Goal: Transaction & Acquisition: Book appointment/travel/reservation

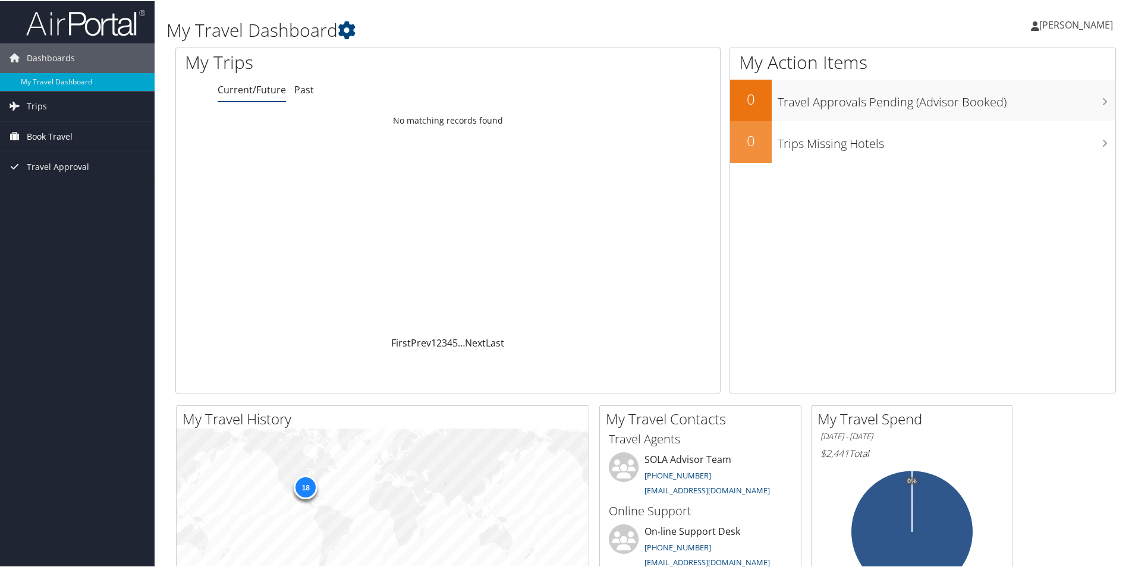
click at [45, 136] on span "Book Travel" at bounding box center [50, 136] width 46 height 30
click at [41, 134] on span "Book Travel" at bounding box center [50, 136] width 46 height 30
click at [41, 155] on link "Approval Request (Beta)" at bounding box center [77, 159] width 155 height 18
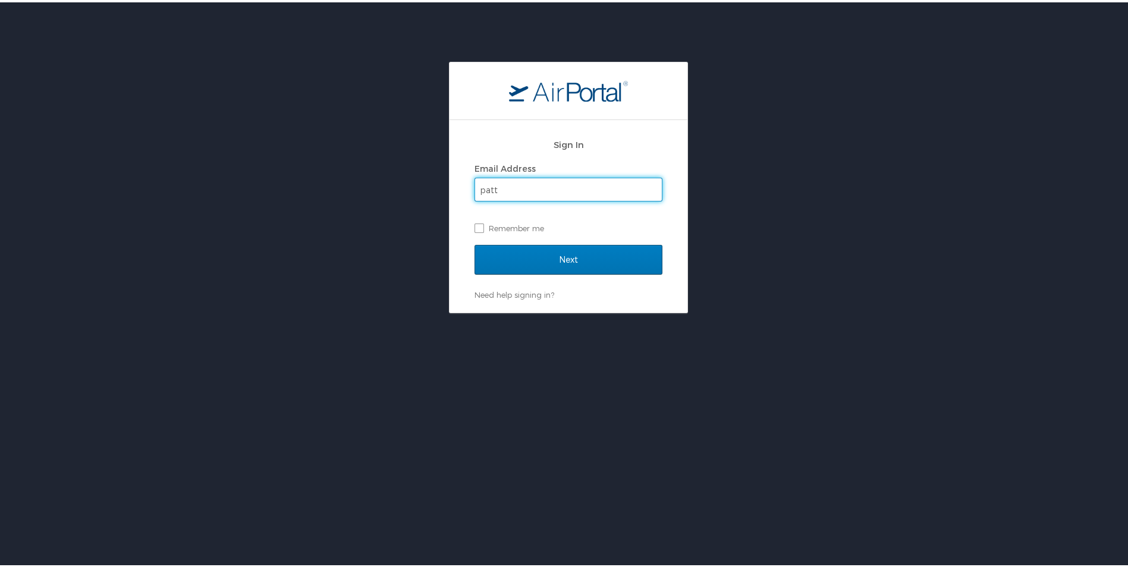
type input "pattersona@mybrcc.edu"
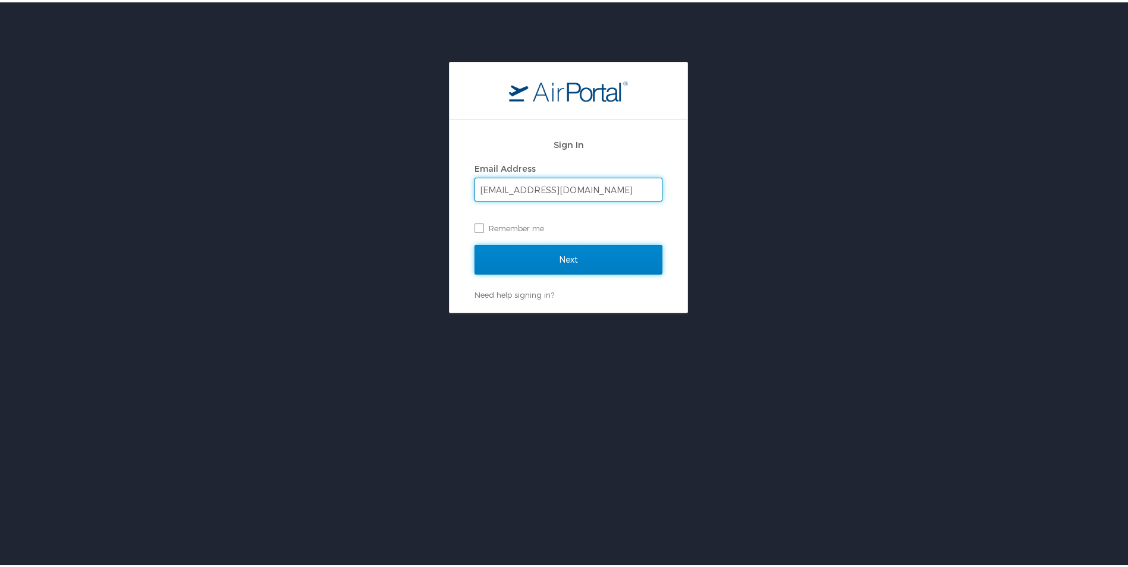
click at [524, 254] on input "Next" at bounding box center [568, 258] width 188 height 30
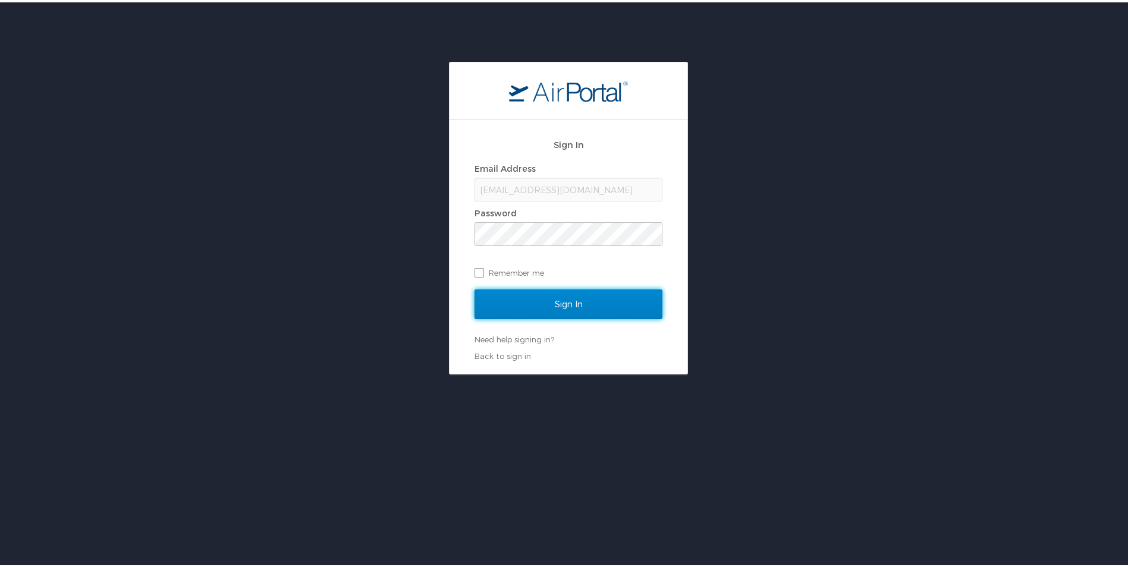
click at [581, 313] on input "Sign In" at bounding box center [568, 302] width 188 height 30
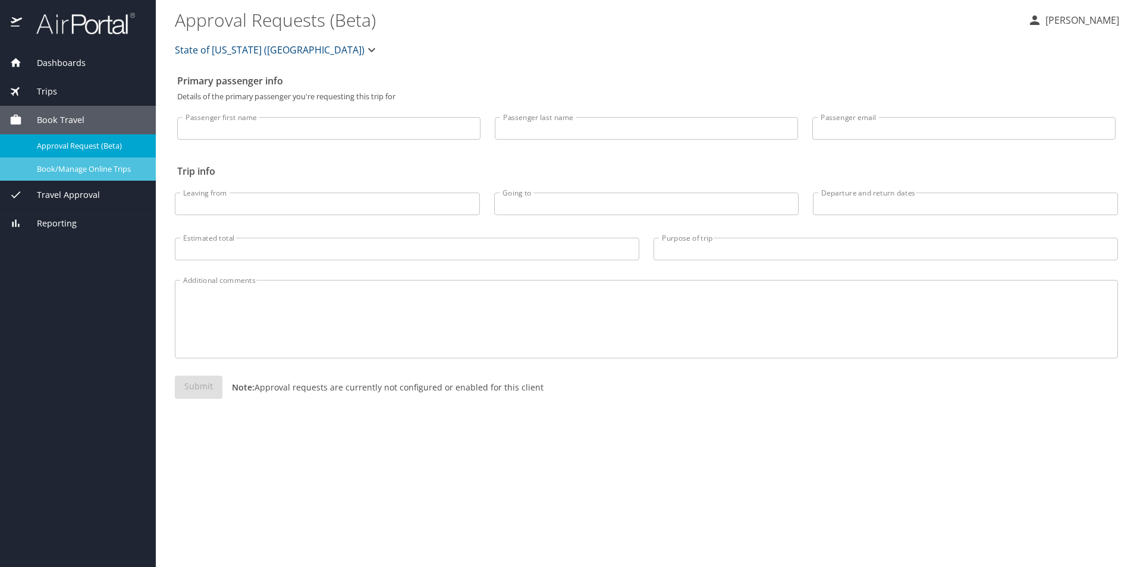
click at [71, 168] on span "Book/Manage Online Trips" at bounding box center [89, 169] width 105 height 11
